Goal: Task Accomplishment & Management: Use online tool/utility

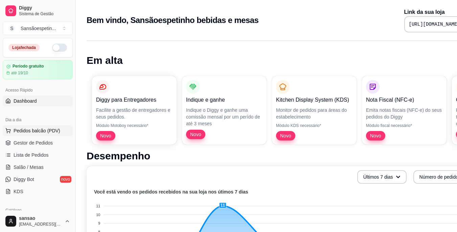
click at [36, 132] on span "Pedidos balcão (PDV)" at bounding box center [37, 131] width 47 height 7
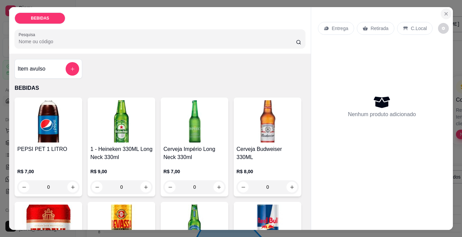
click at [444, 11] on icon "Close" at bounding box center [445, 13] width 5 height 5
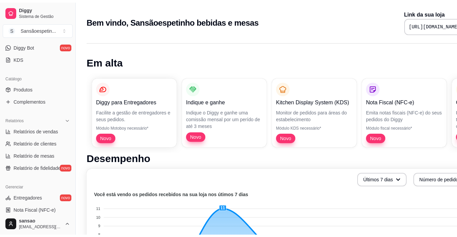
scroll to position [135, 0]
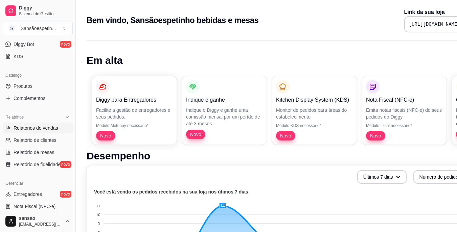
click at [42, 126] on span "Relatórios de vendas" at bounding box center [36, 128] width 45 height 7
select select "ALL"
select select "0"
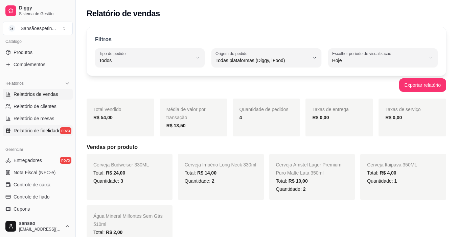
scroll to position [203, 0]
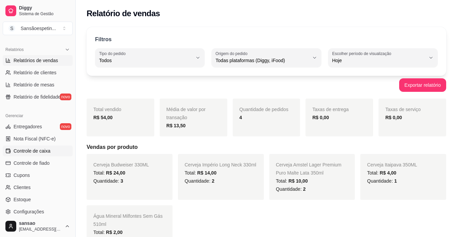
click at [40, 153] on span "Controle de caixa" at bounding box center [32, 151] width 37 height 7
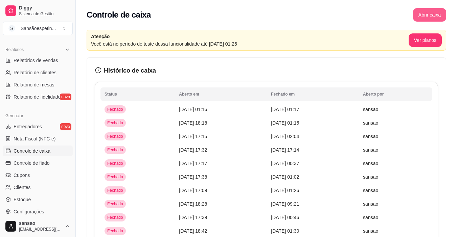
click at [439, 14] on button "Abrir caixa" at bounding box center [429, 15] width 33 height 14
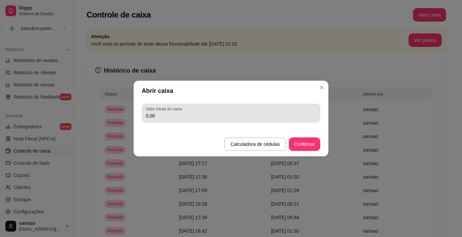
click at [213, 111] on div "0,00" at bounding box center [231, 114] width 170 height 14
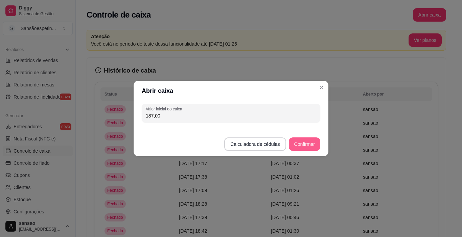
type input "187,00"
click at [313, 145] on button "Confirmar" at bounding box center [304, 144] width 31 height 13
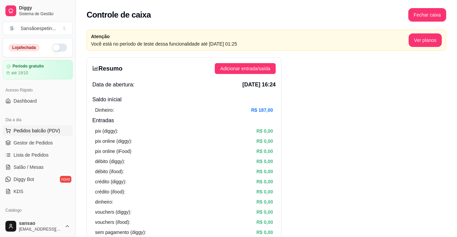
click at [29, 133] on span "Pedidos balcão (PDV)" at bounding box center [37, 131] width 47 height 7
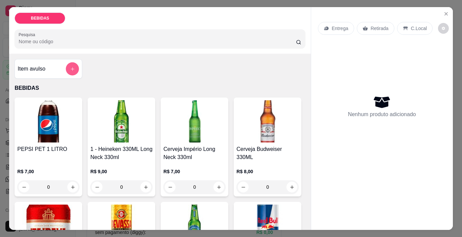
click at [74, 67] on button "add-separate-item" at bounding box center [72, 69] width 13 height 13
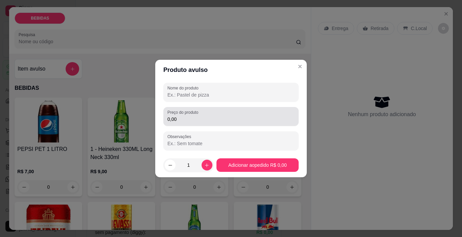
click at [176, 118] on input "0,00" at bounding box center [230, 119] width 127 height 7
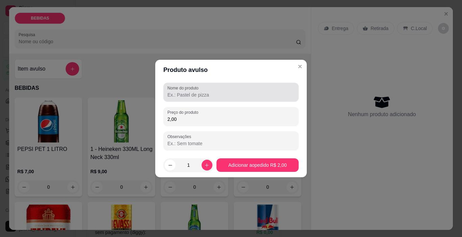
type input "2,00"
click at [191, 97] on input "Nome do produto" at bounding box center [230, 95] width 127 height 7
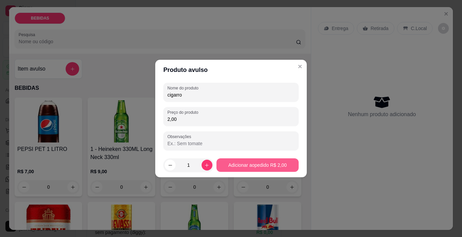
type input "cigarro"
